Goal: Information Seeking & Learning: Learn about a topic

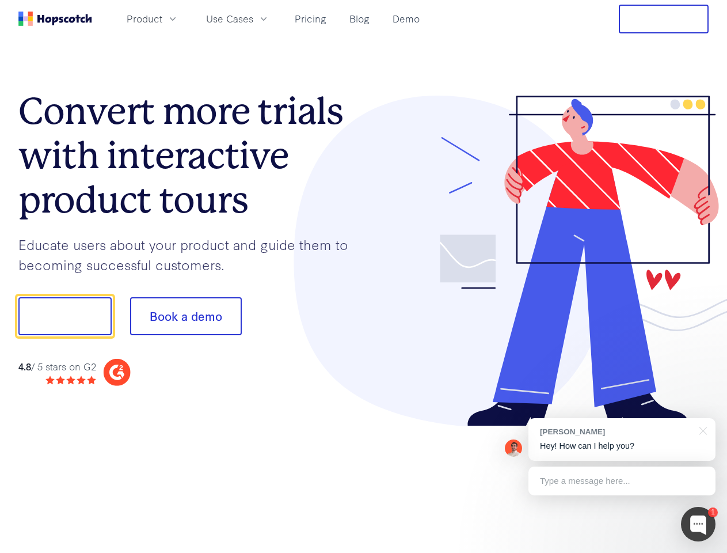
click at [364, 276] on div at bounding box center [536, 261] width 345 height 331
click at [162, 18] on span "Product" at bounding box center [145, 19] width 36 height 14
click at [253, 18] on span "Use Cases" at bounding box center [229, 19] width 47 height 14
click at [664, 19] on button "Free Trial" at bounding box center [664, 19] width 90 height 29
click at [64, 316] on button "Show me!" at bounding box center [64, 316] width 93 height 38
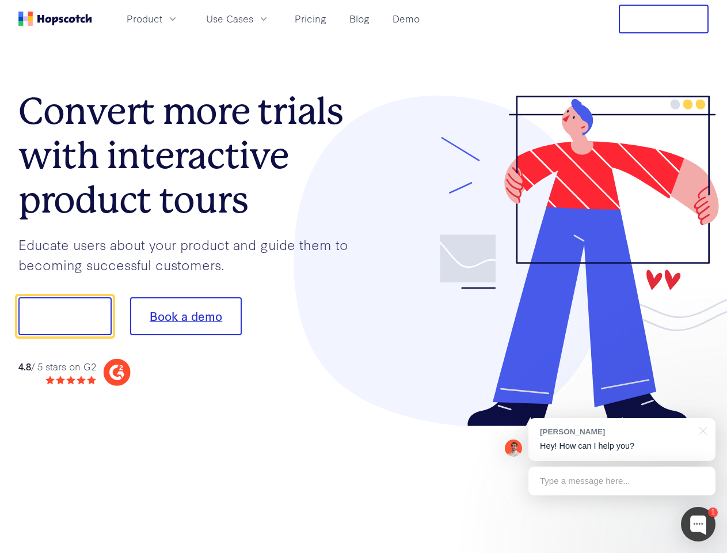
click at [185, 316] on button "Book a demo" at bounding box center [186, 316] width 112 height 38
click at [698, 524] on div at bounding box center [698, 524] width 35 height 35
click at [622, 439] on div "[PERSON_NAME] Hey! How can I help you?" at bounding box center [621, 439] width 187 height 43
click at [701, 429] on div at bounding box center [608, 315] width 216 height 384
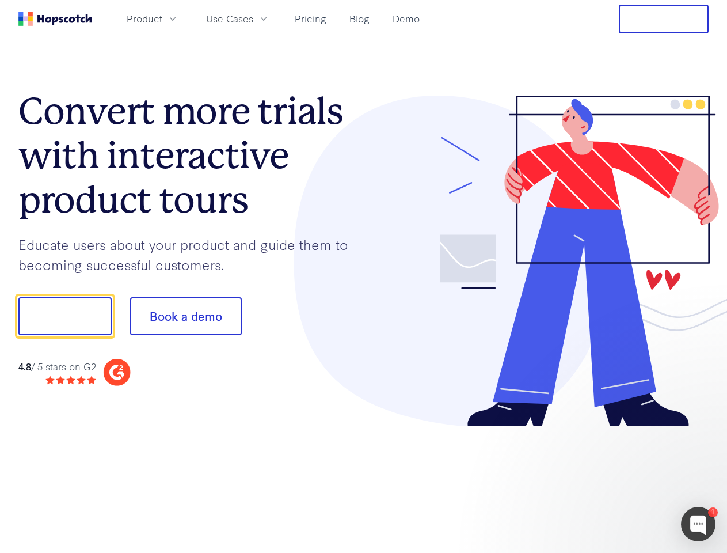
click at [622, 481] on div at bounding box center [608, 392] width 216 height 230
